Goal: Download file/media

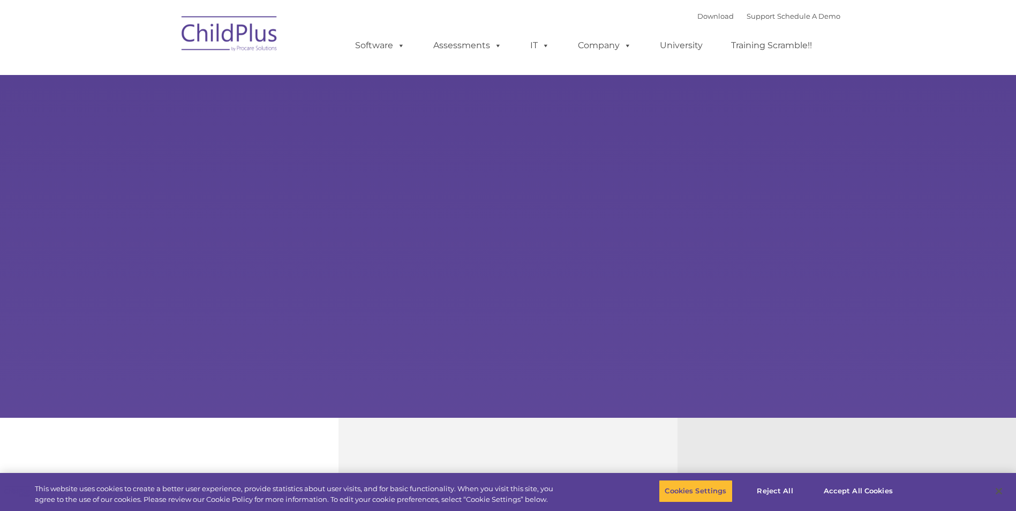
select select "MEDIUM"
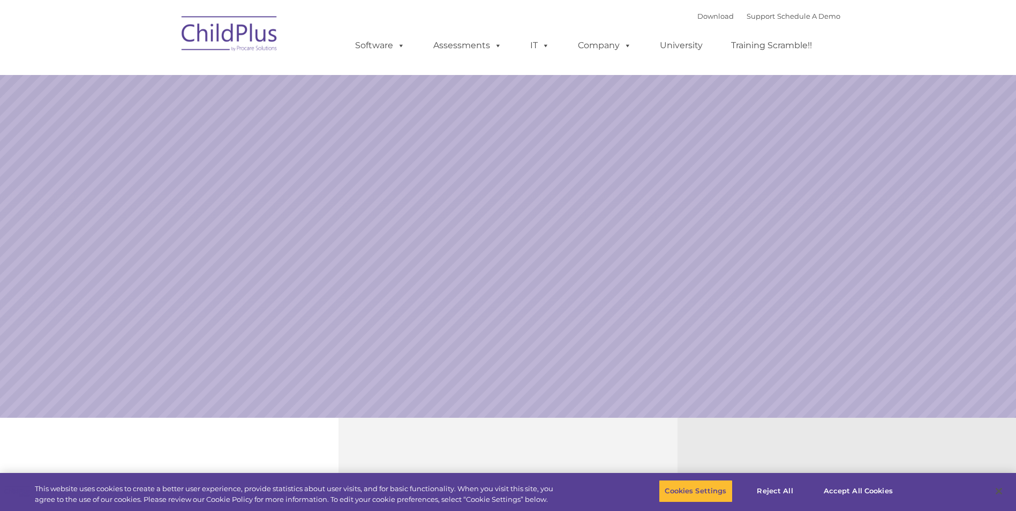
select select "MEDIUM"
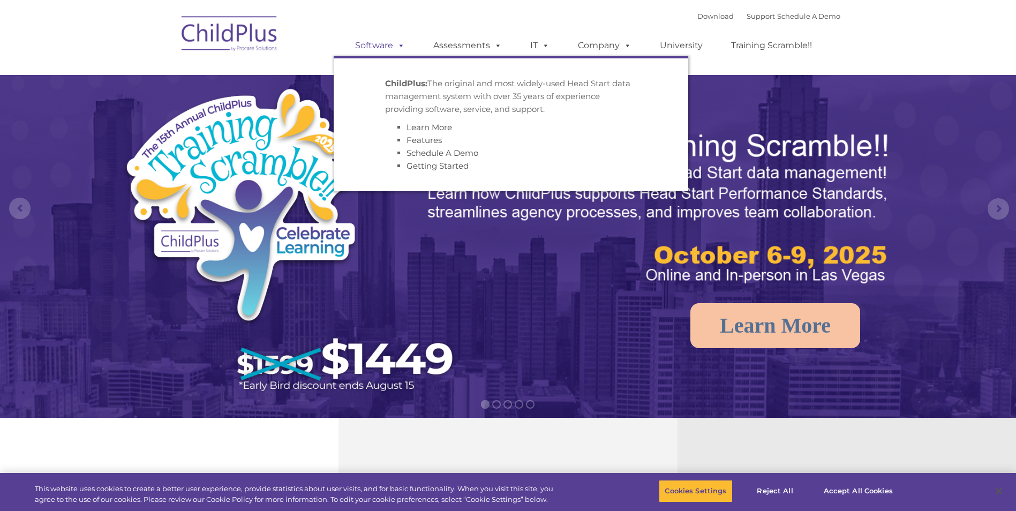
click at [403, 46] on span at bounding box center [399, 45] width 12 height 10
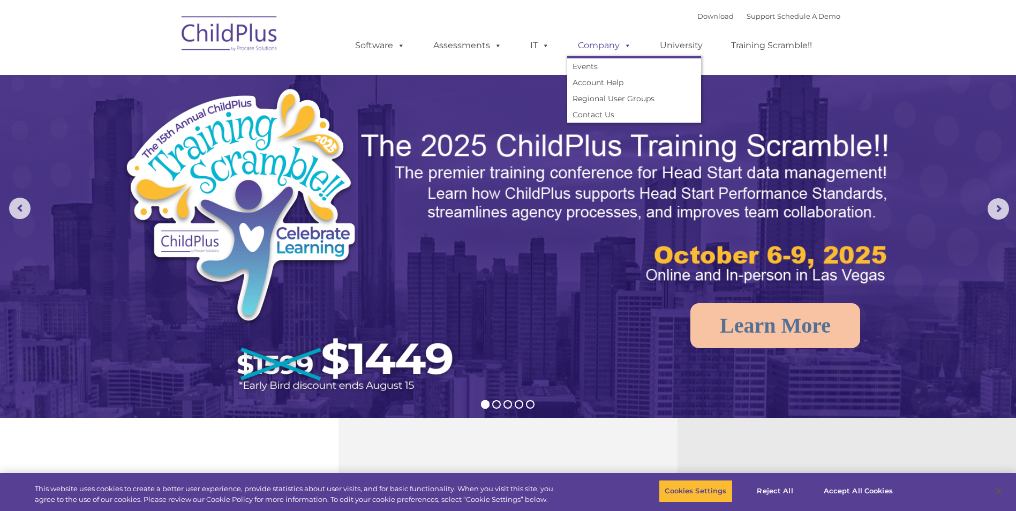
click at [628, 46] on span at bounding box center [626, 45] width 12 height 10
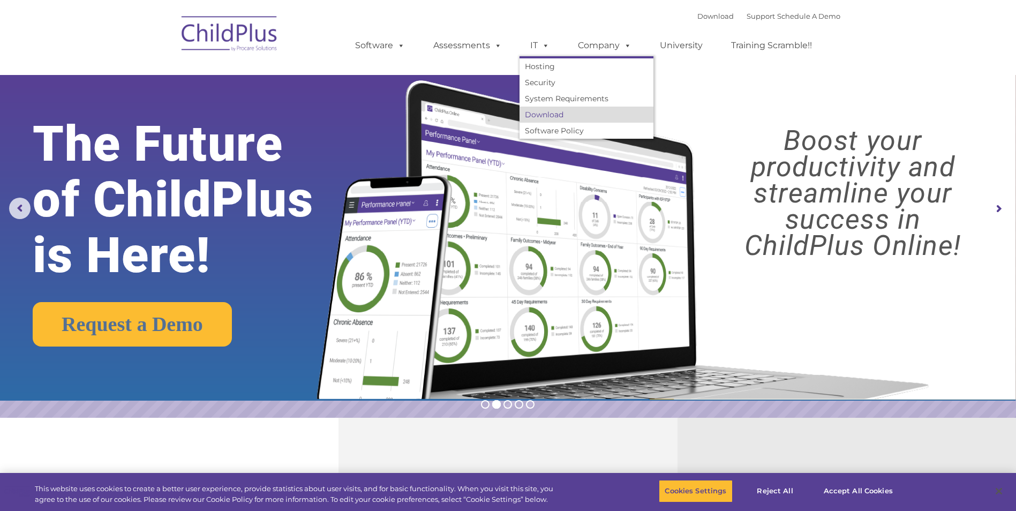
click at [551, 116] on link "Download" at bounding box center [587, 115] width 134 height 16
